Goal: Task Accomplishment & Management: Manage account settings

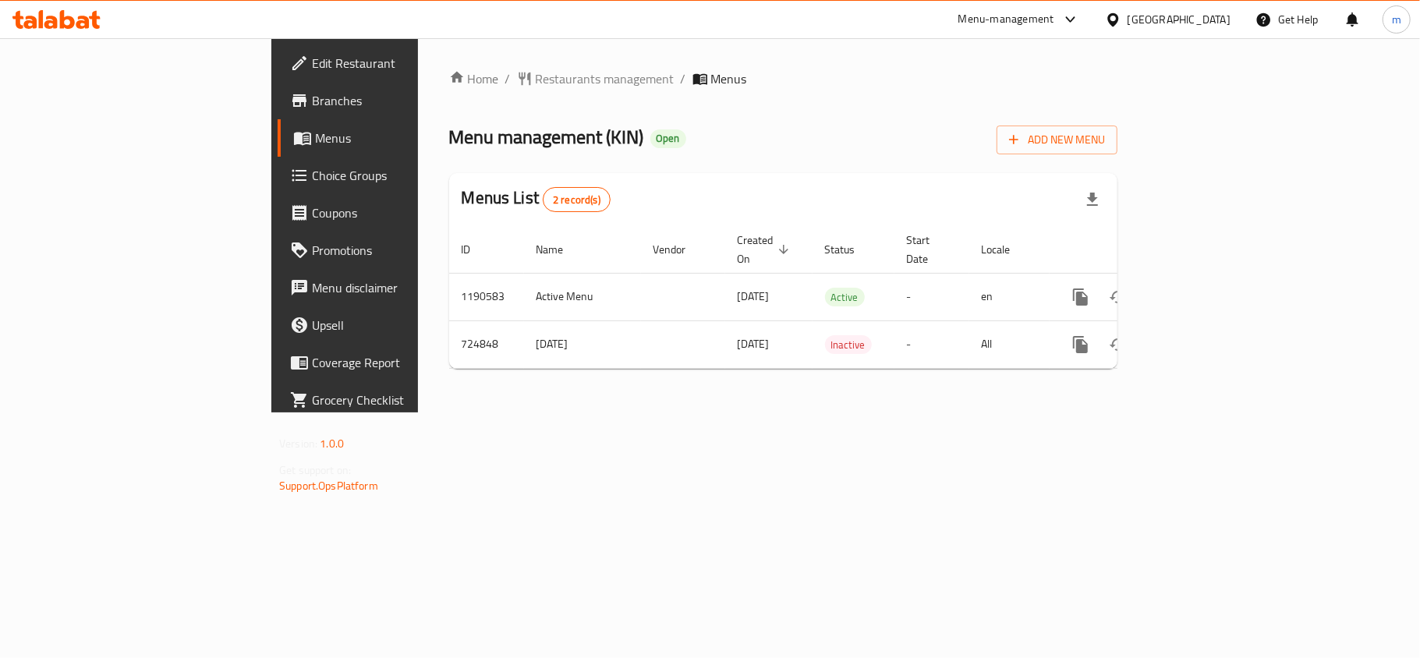
click at [583, 144] on div "Menu management ( KIN ) Open Add New Menu" at bounding box center [783, 136] width 668 height 35
click at [23, 16] on icon at bounding box center [56, 19] width 88 height 19
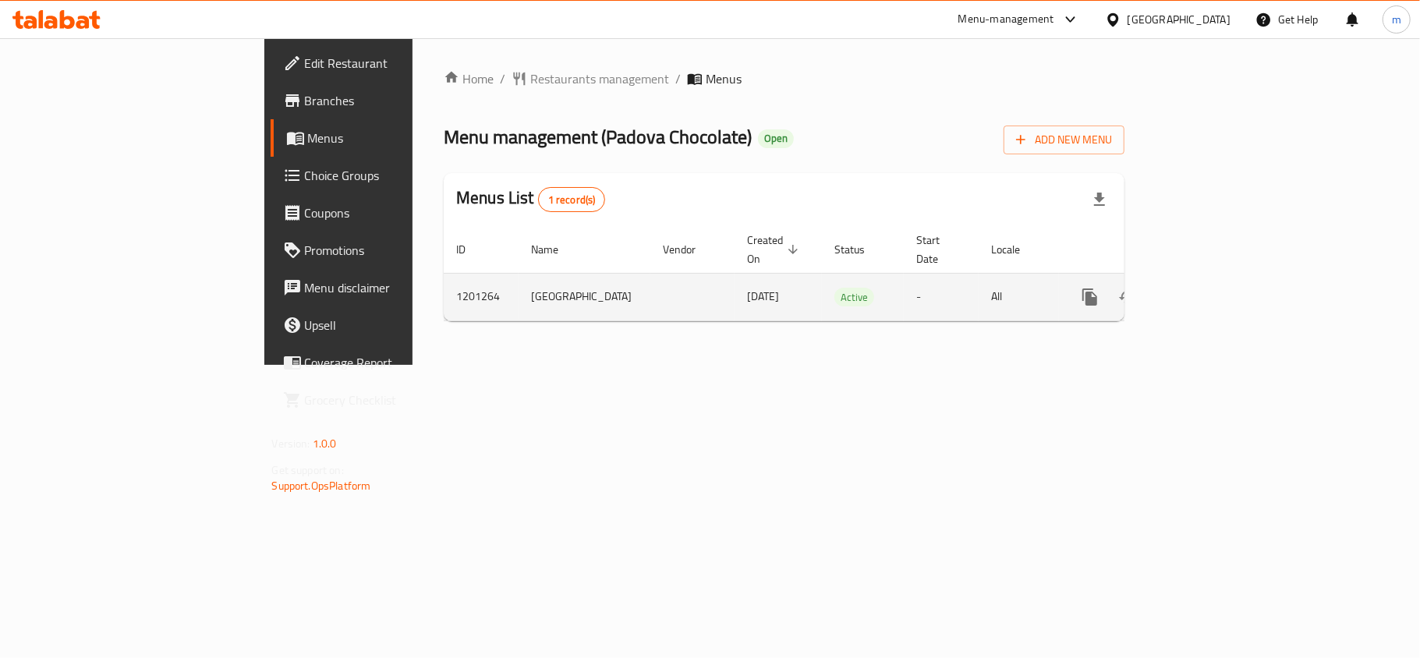
click at [518, 273] on td "[GEOGRAPHIC_DATA]" at bounding box center [584, 297] width 132 height 48
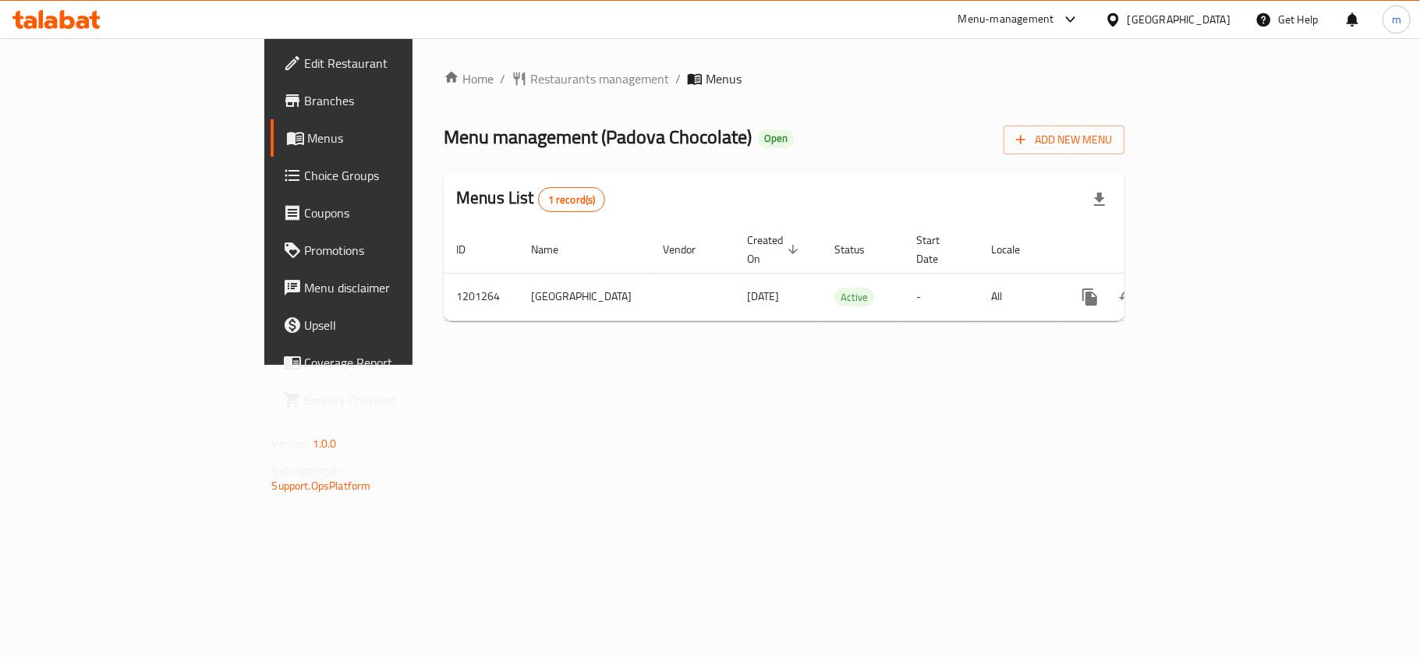
click at [45, 16] on icon at bounding box center [56, 19] width 88 height 19
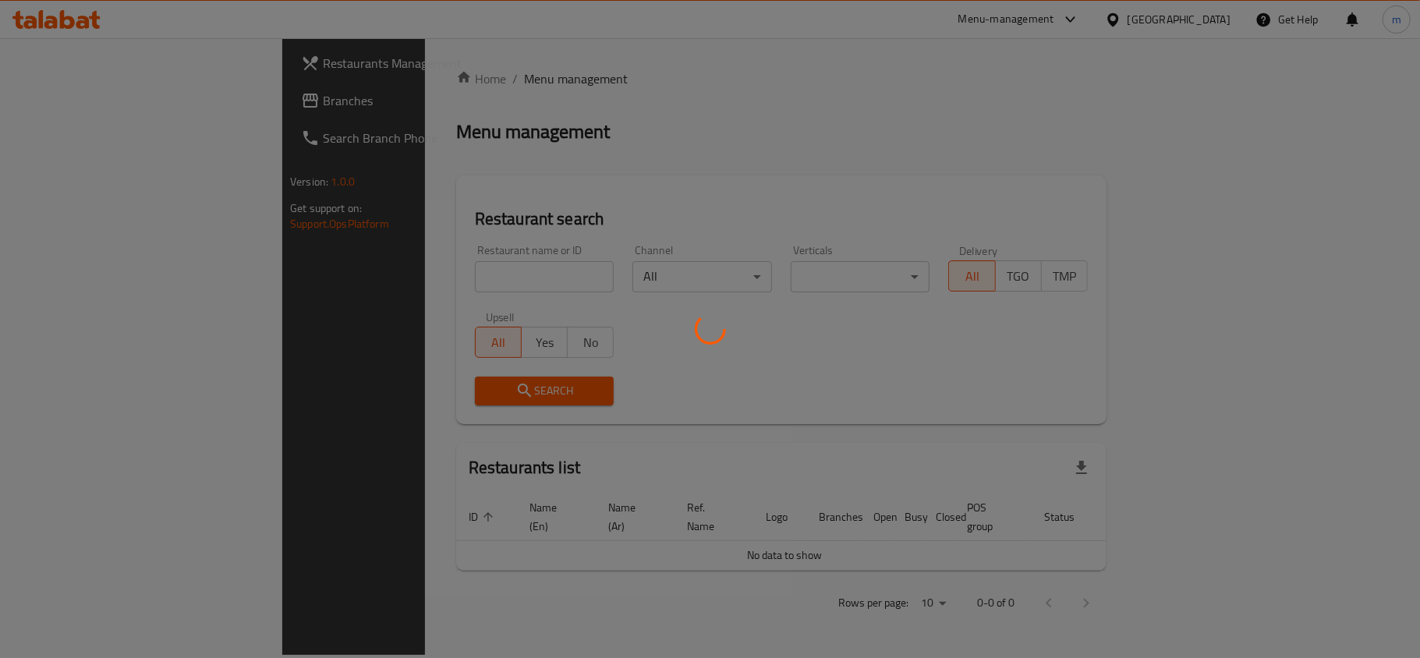
click at [1106, 19] on div at bounding box center [710, 329] width 1420 height 658
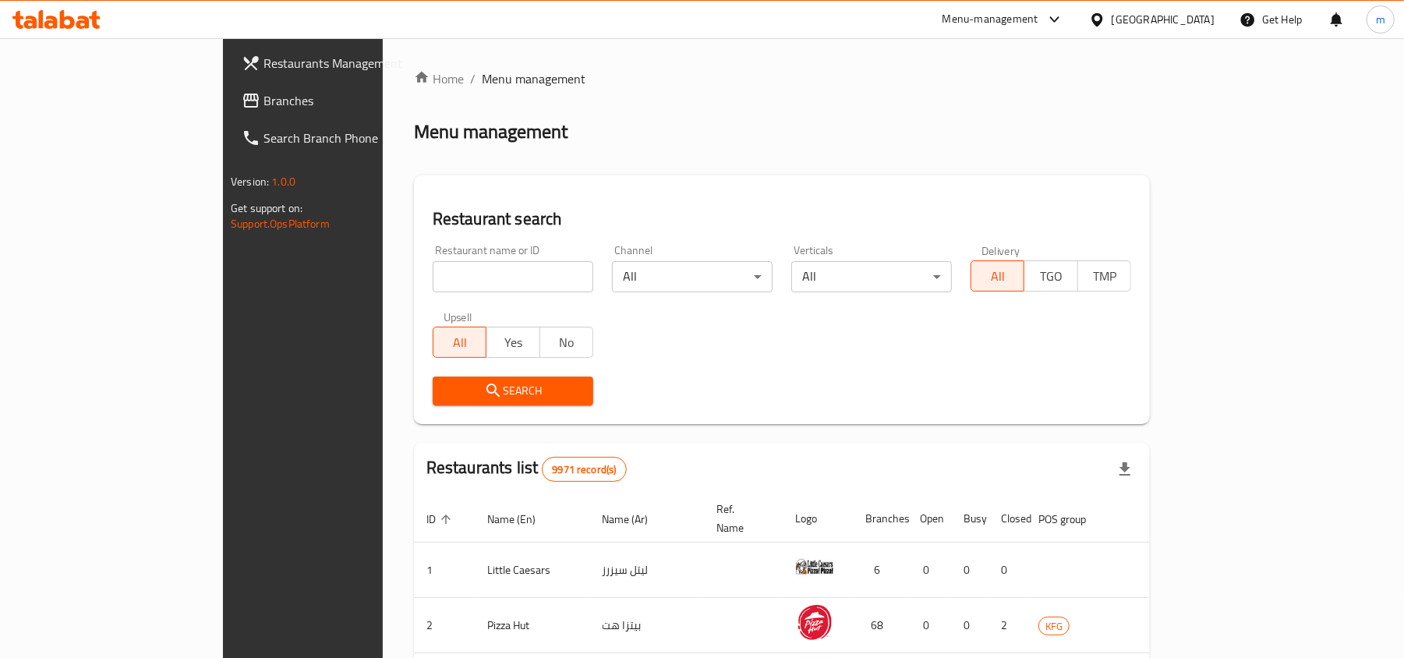
click at [1038, 27] on div "Menu-management" at bounding box center [991, 19] width 96 height 19
click at [1003, 164] on div "Restaurant-Management" at bounding box center [975, 172] width 122 height 17
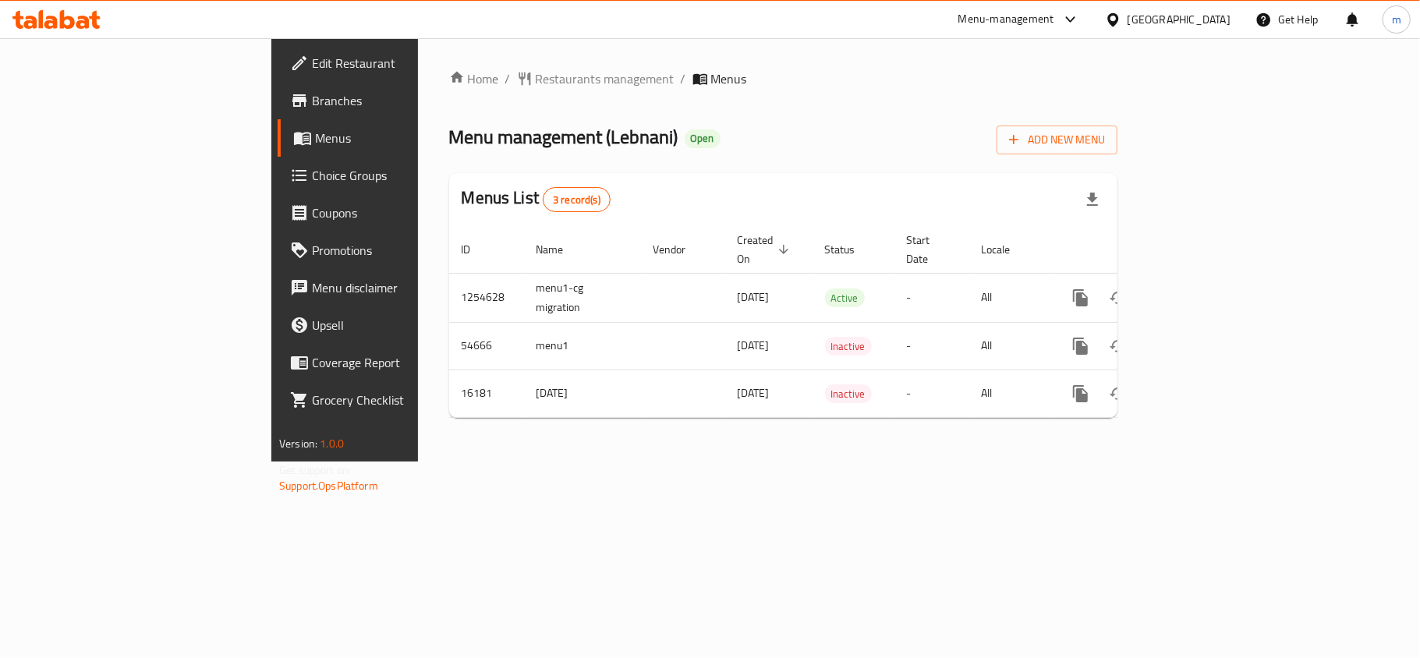
click at [699, 154] on div "Menu management ( Lebnani ) Open Add New Menu" at bounding box center [783, 136] width 668 height 35
